Goal: Information Seeking & Learning: Find specific fact

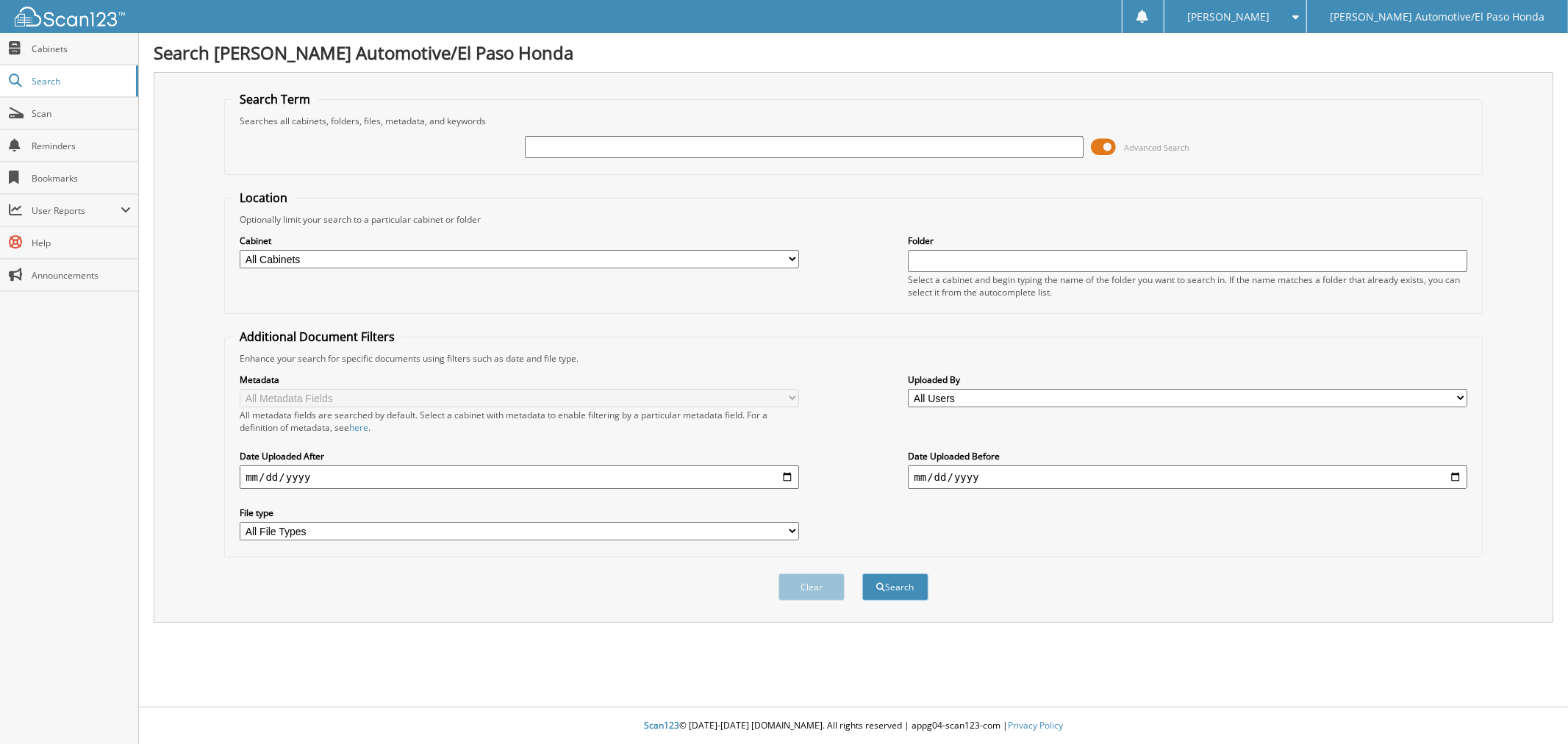
click at [625, 136] on input "text" at bounding box center [804, 147] width 558 height 22
click at [596, 143] on input "text" at bounding box center [804, 147] width 558 height 22
type input "94062"
click at [862, 573] on button "Search" at bounding box center [895, 587] width 66 height 28
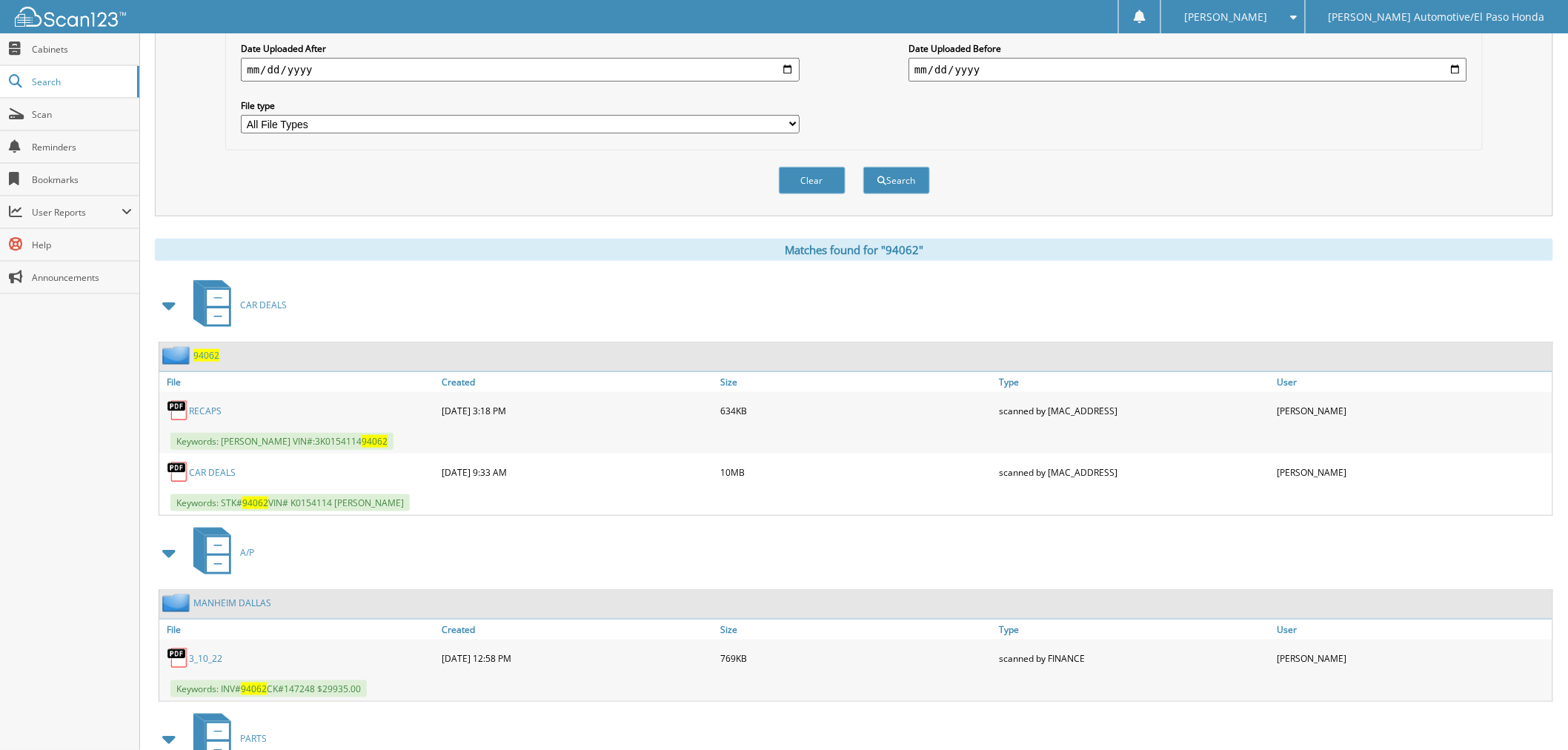
scroll to position [493, 0]
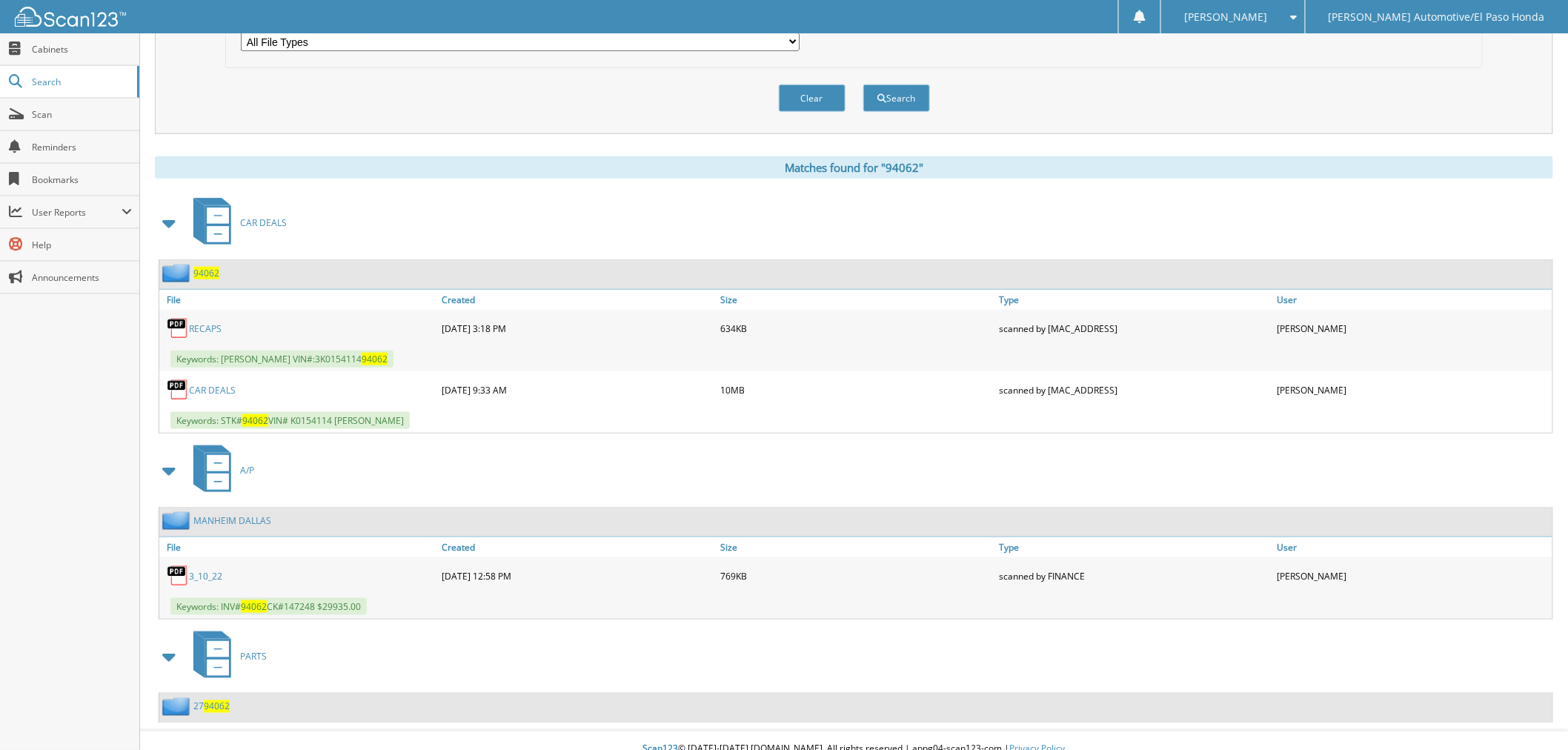
click at [205, 322] on link "RECAPS" at bounding box center [205, 328] width 32 height 12
click at [224, 384] on link "CAR DEALS" at bounding box center [212, 390] width 47 height 12
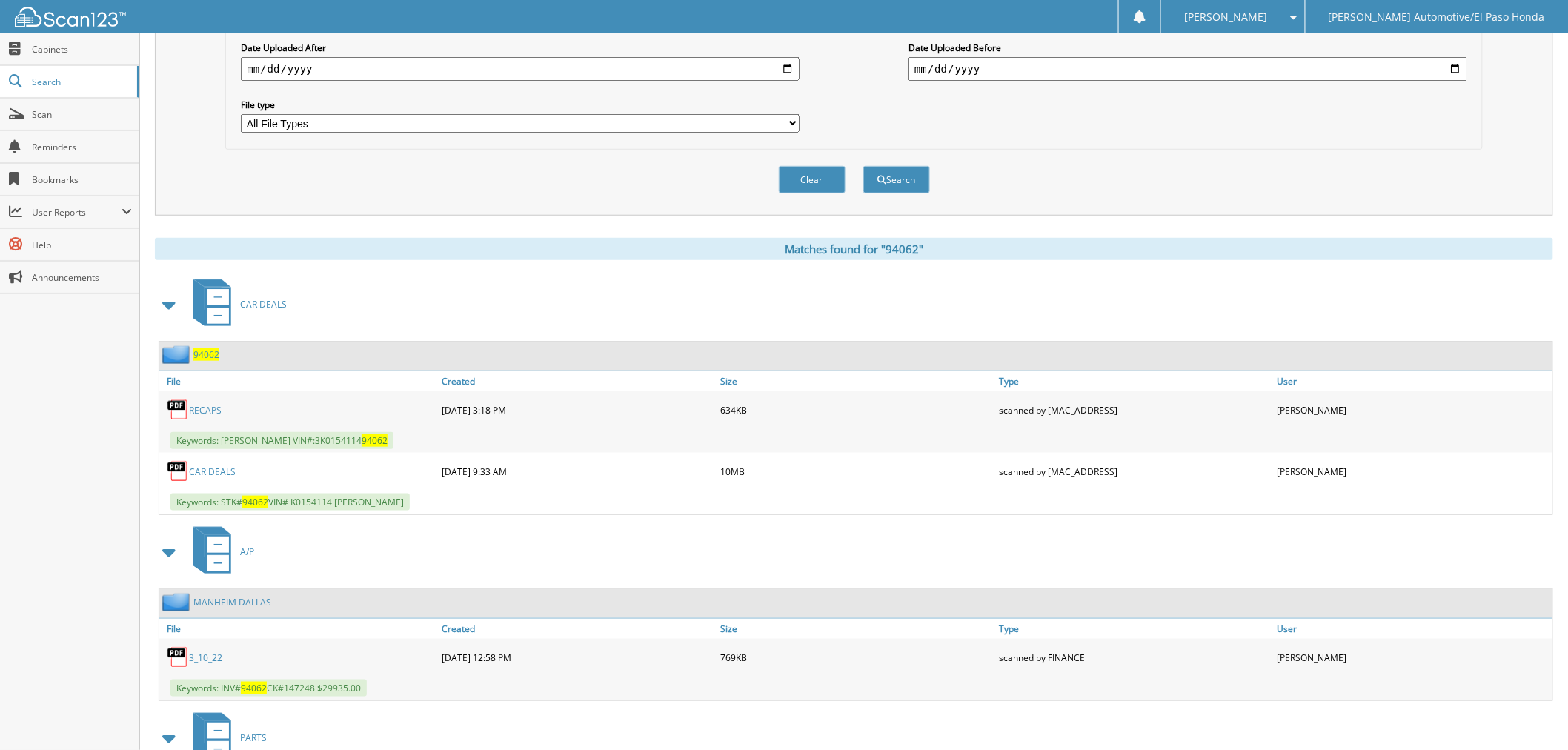
scroll to position [494, 0]
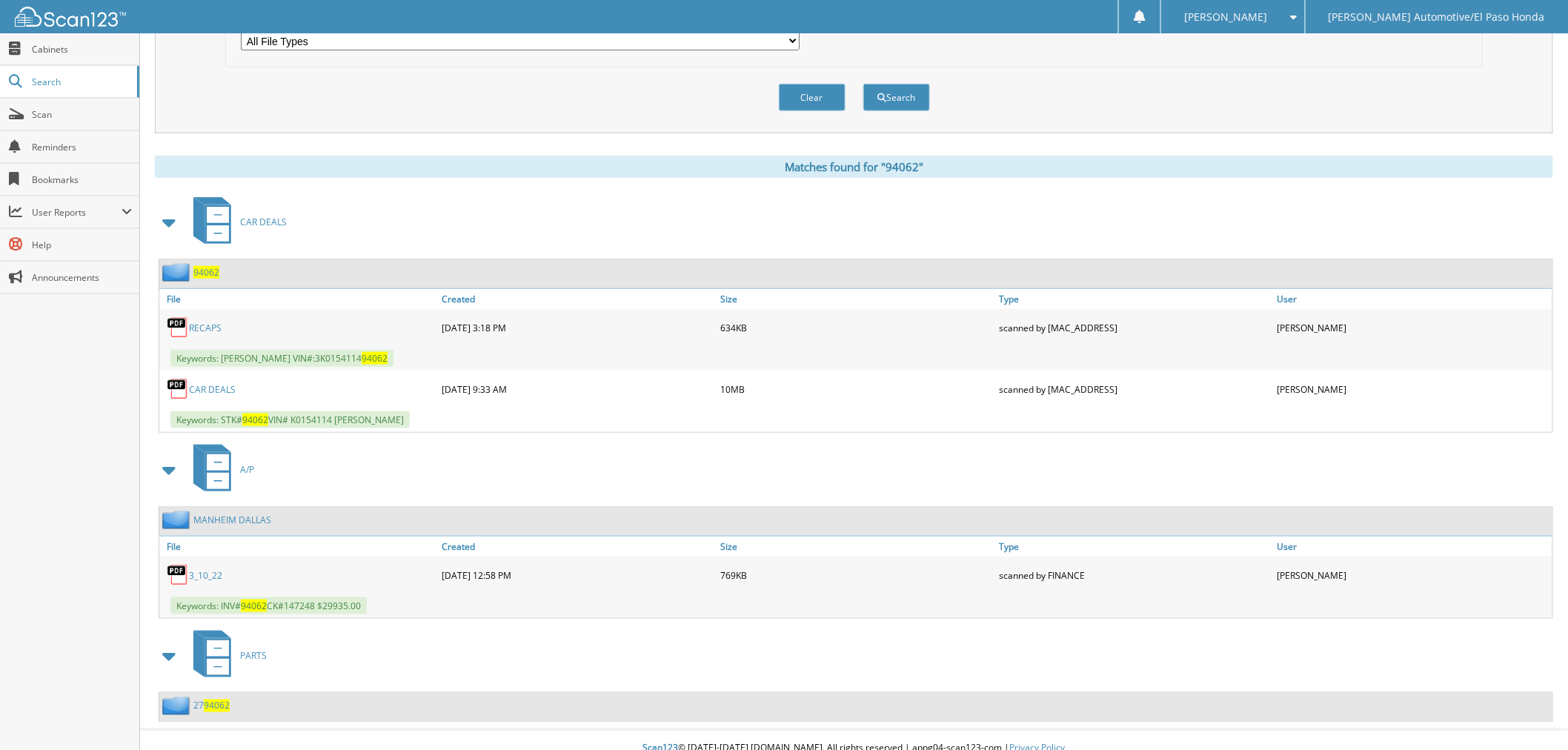
click at [232, 383] on link "CAR DEALS" at bounding box center [212, 389] width 47 height 12
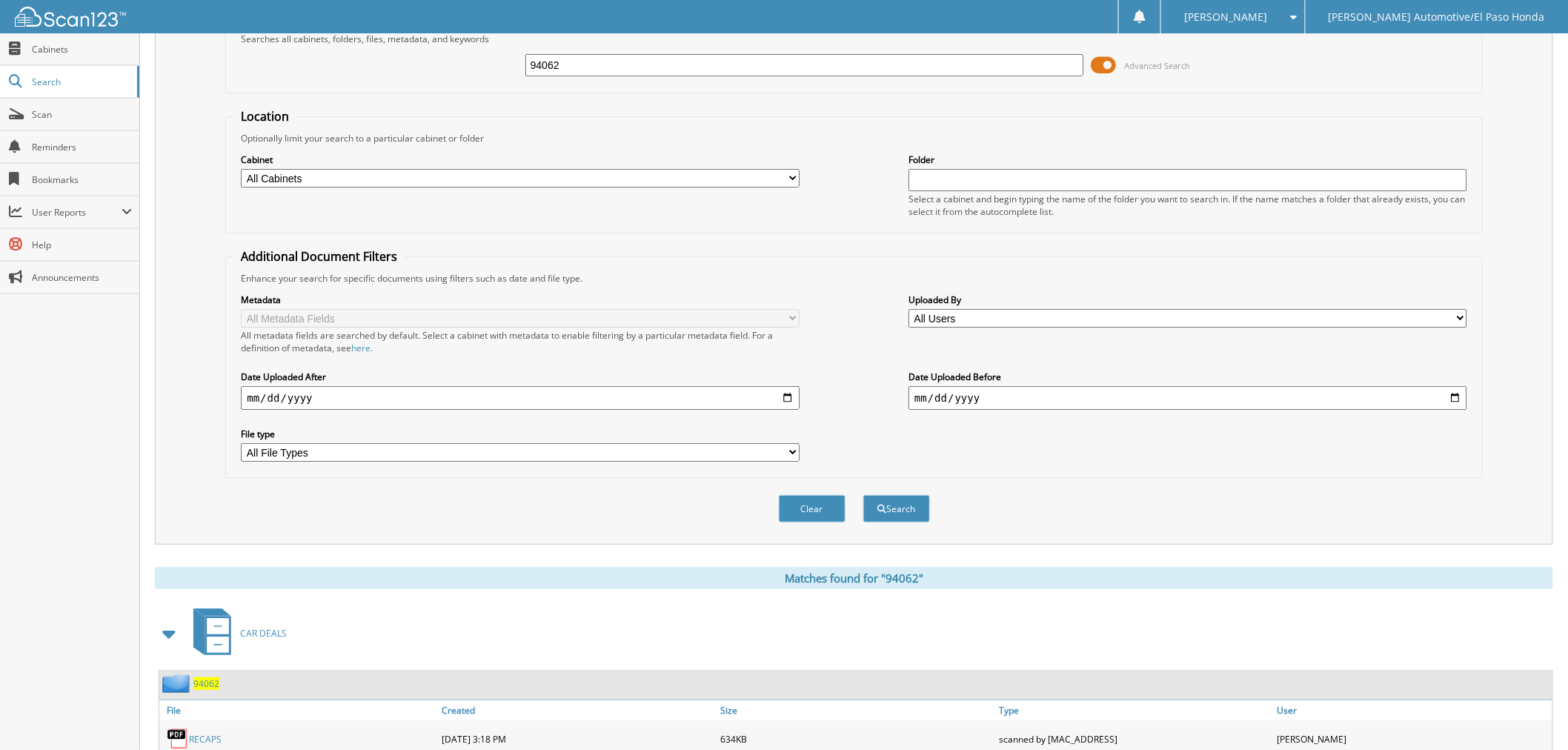
scroll to position [0, 0]
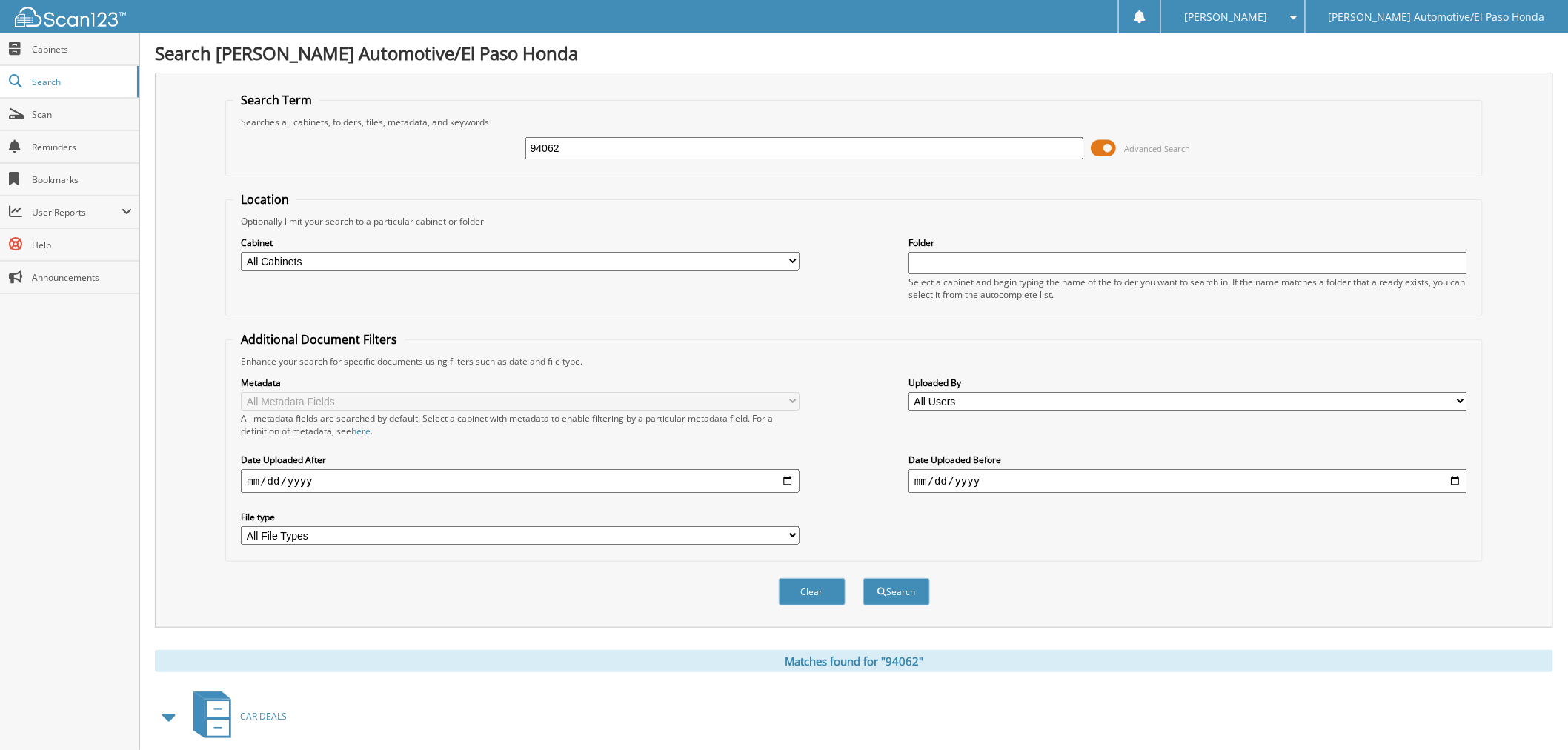
drag, startPoint x: 626, startPoint y: 141, endPoint x: 179, endPoint y: 106, distance: 448.4
click at [179, 106] on div "Search Term Searches all cabinets, folders, files, metadata, and keywords 94062…" at bounding box center [853, 350] width 1398 height 555
type input "jaime canalda"
click at [903, 581] on button "Search" at bounding box center [897, 592] width 66 height 28
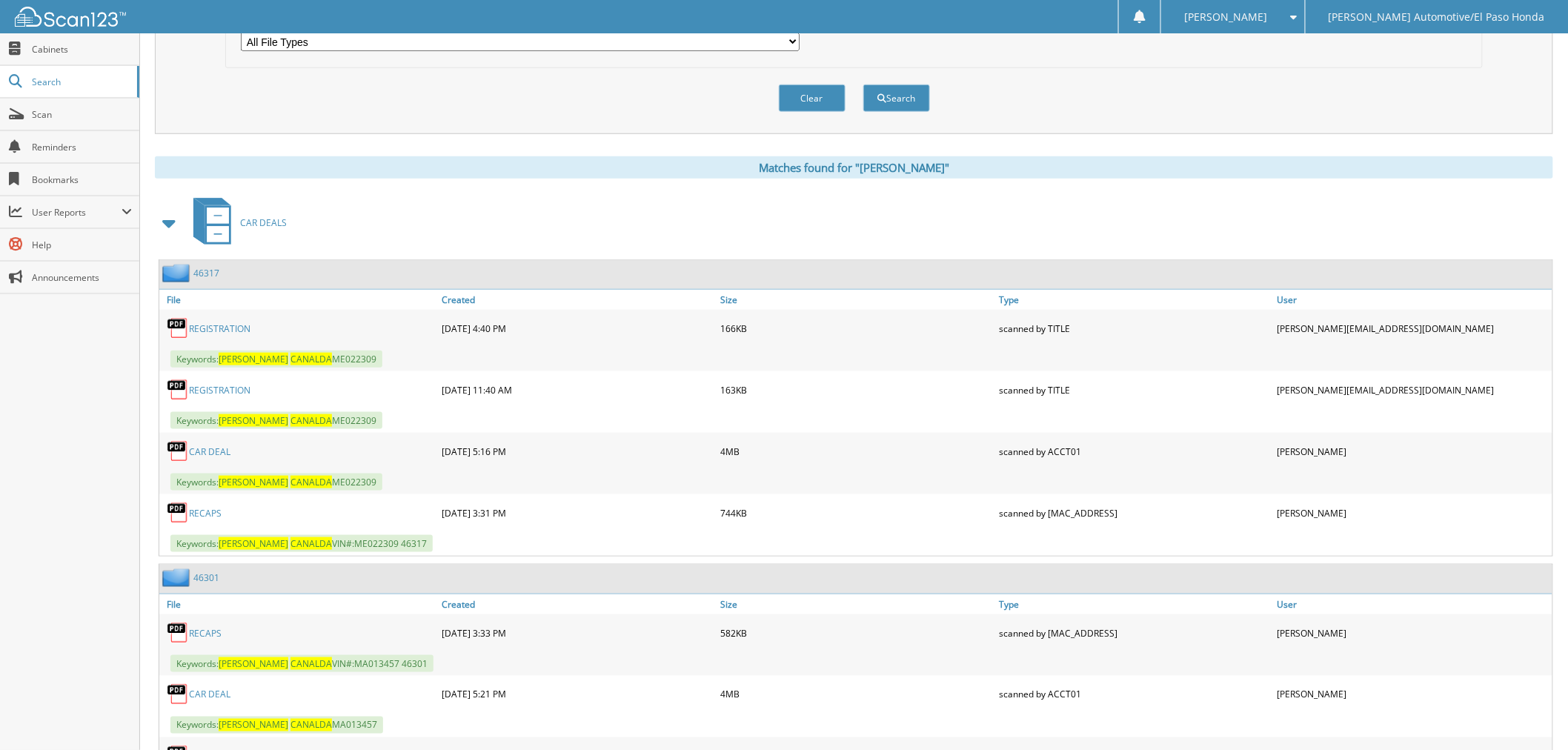
click at [216, 446] on link "CAR DEAL" at bounding box center [210, 452] width 42 height 12
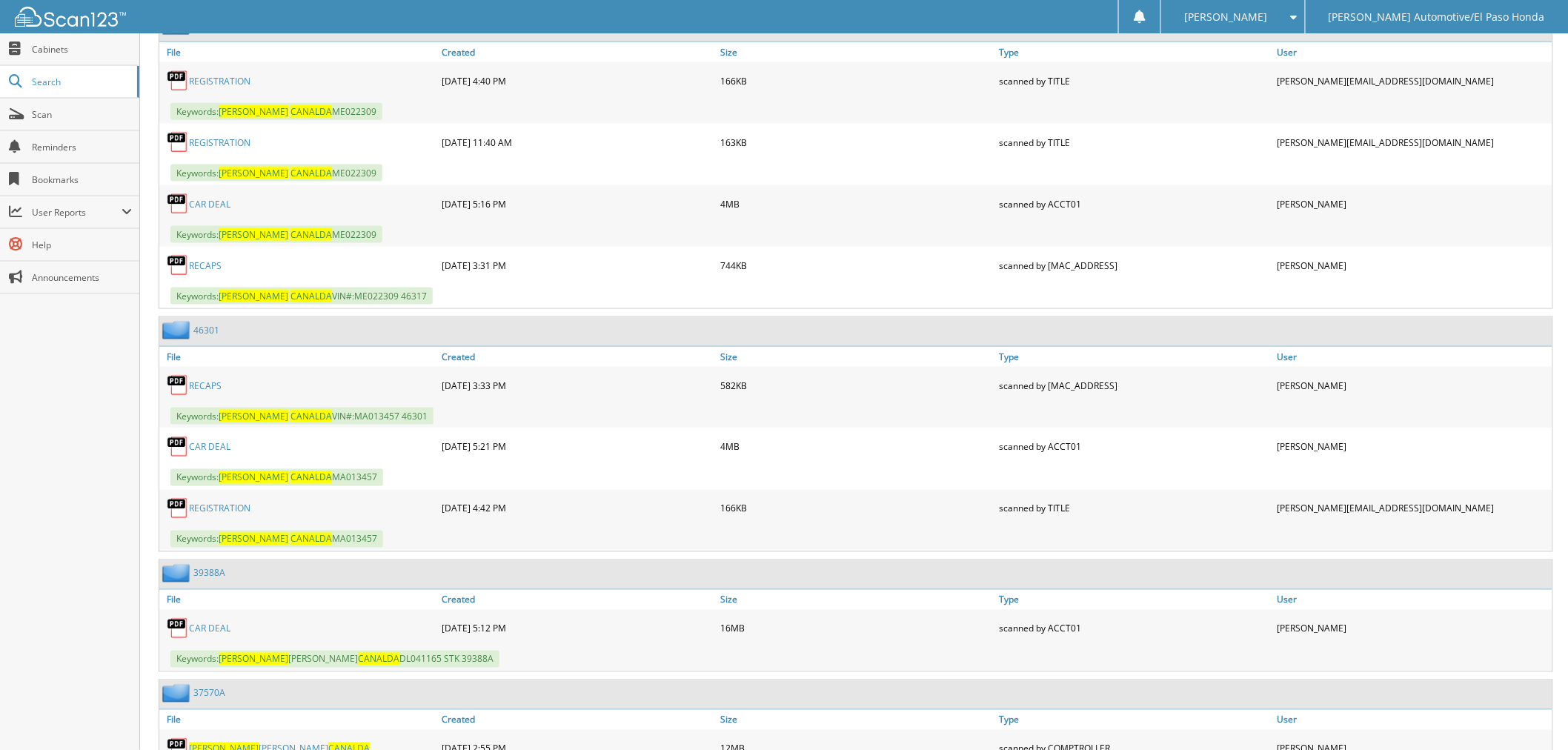
click at [204, 441] on link "CAR DEAL" at bounding box center [210, 447] width 42 height 12
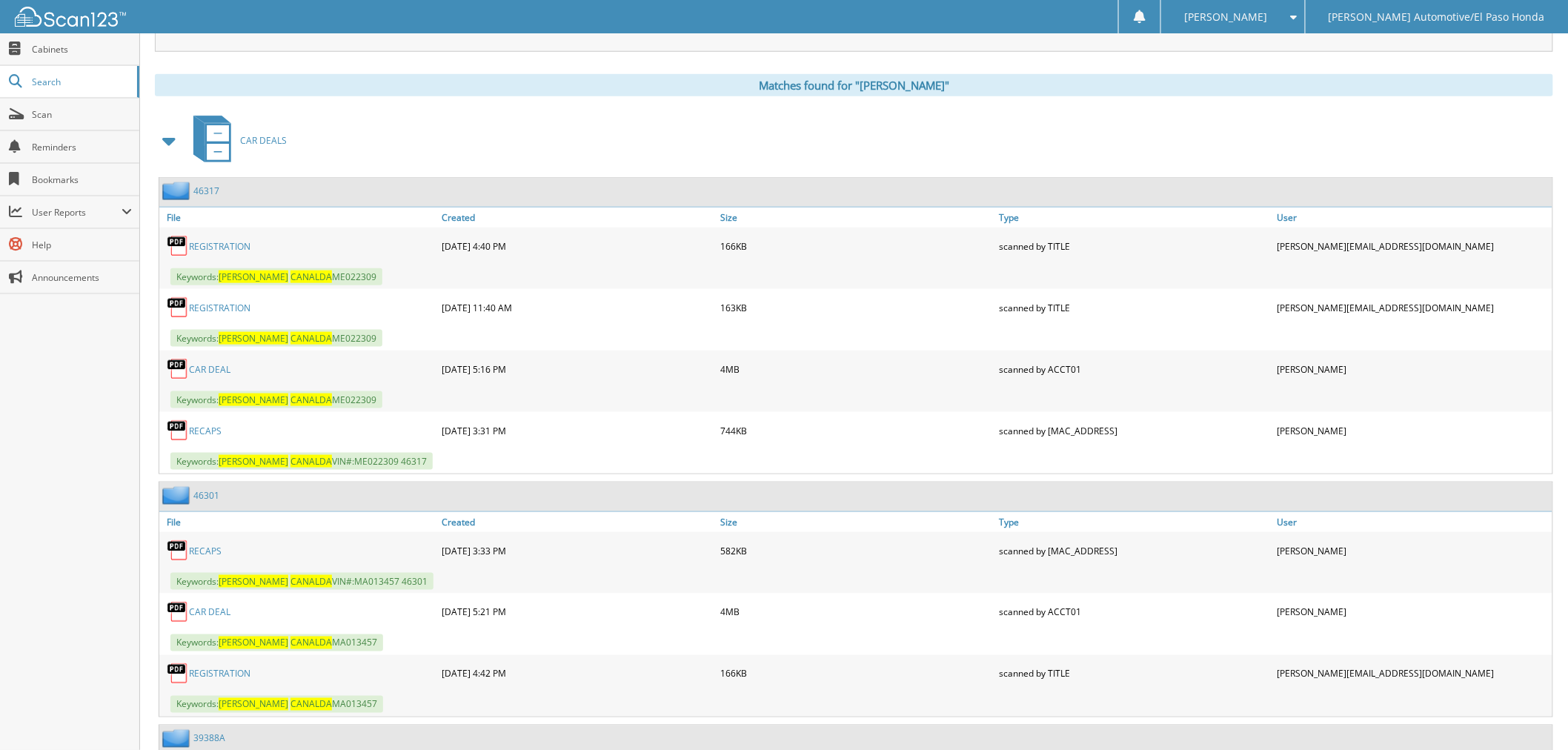
click at [218, 363] on link "CAR DEAL" at bounding box center [210, 369] width 42 height 12
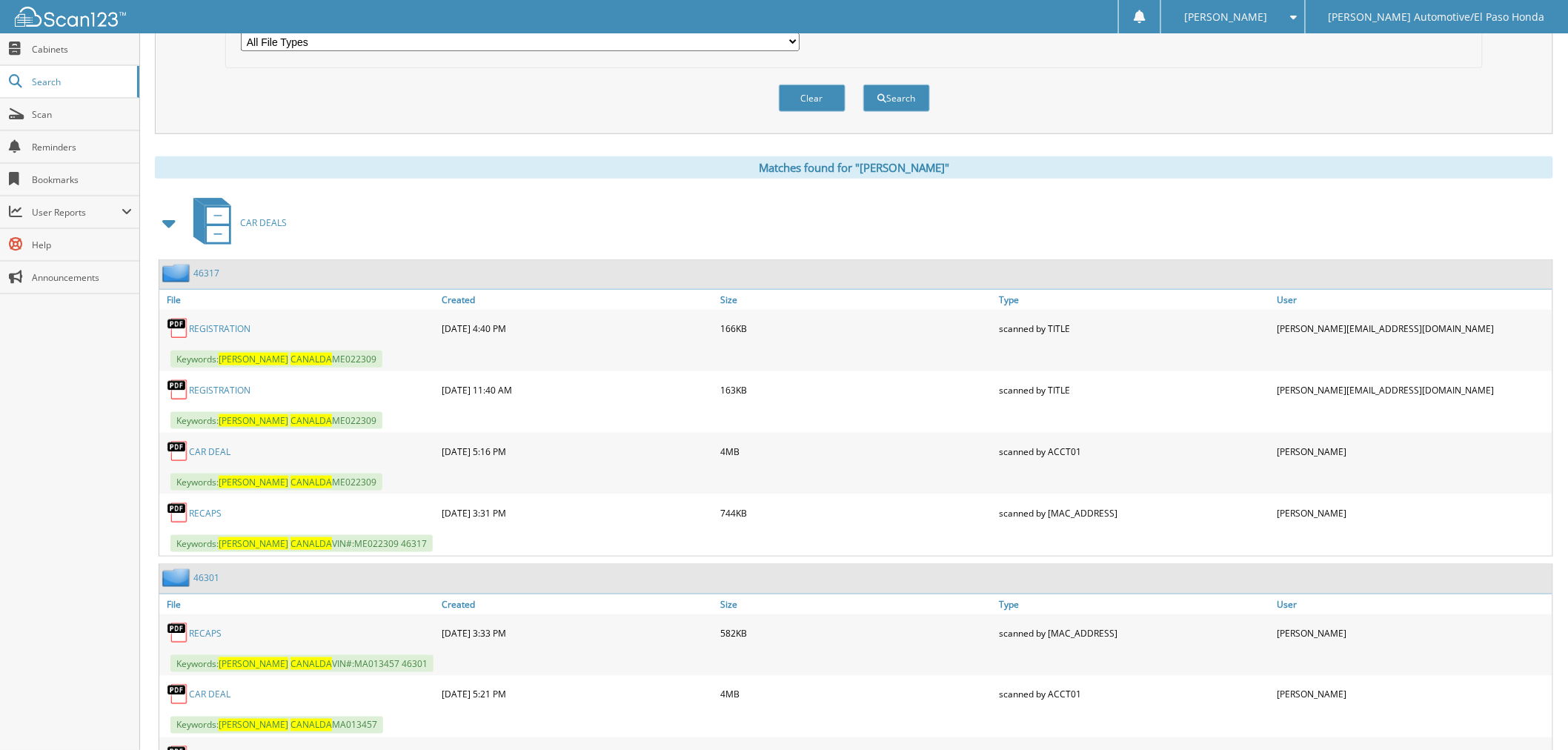
scroll to position [658, 0]
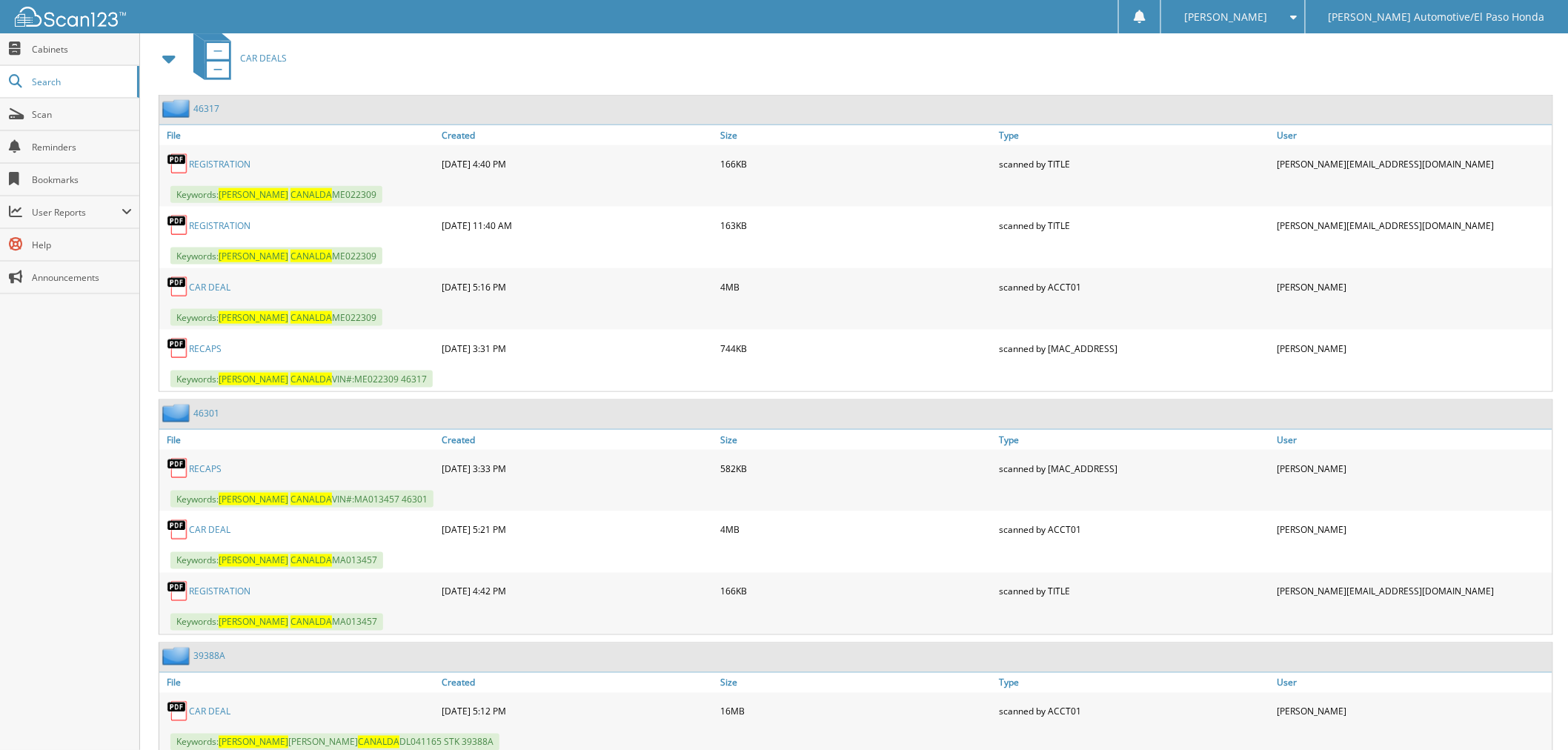
click at [222, 281] on link "CAR DEAL" at bounding box center [210, 287] width 42 height 12
click at [217, 523] on link "CAR DEAL" at bounding box center [210, 530] width 42 height 12
